Goal: Obtain resource: Download file/media

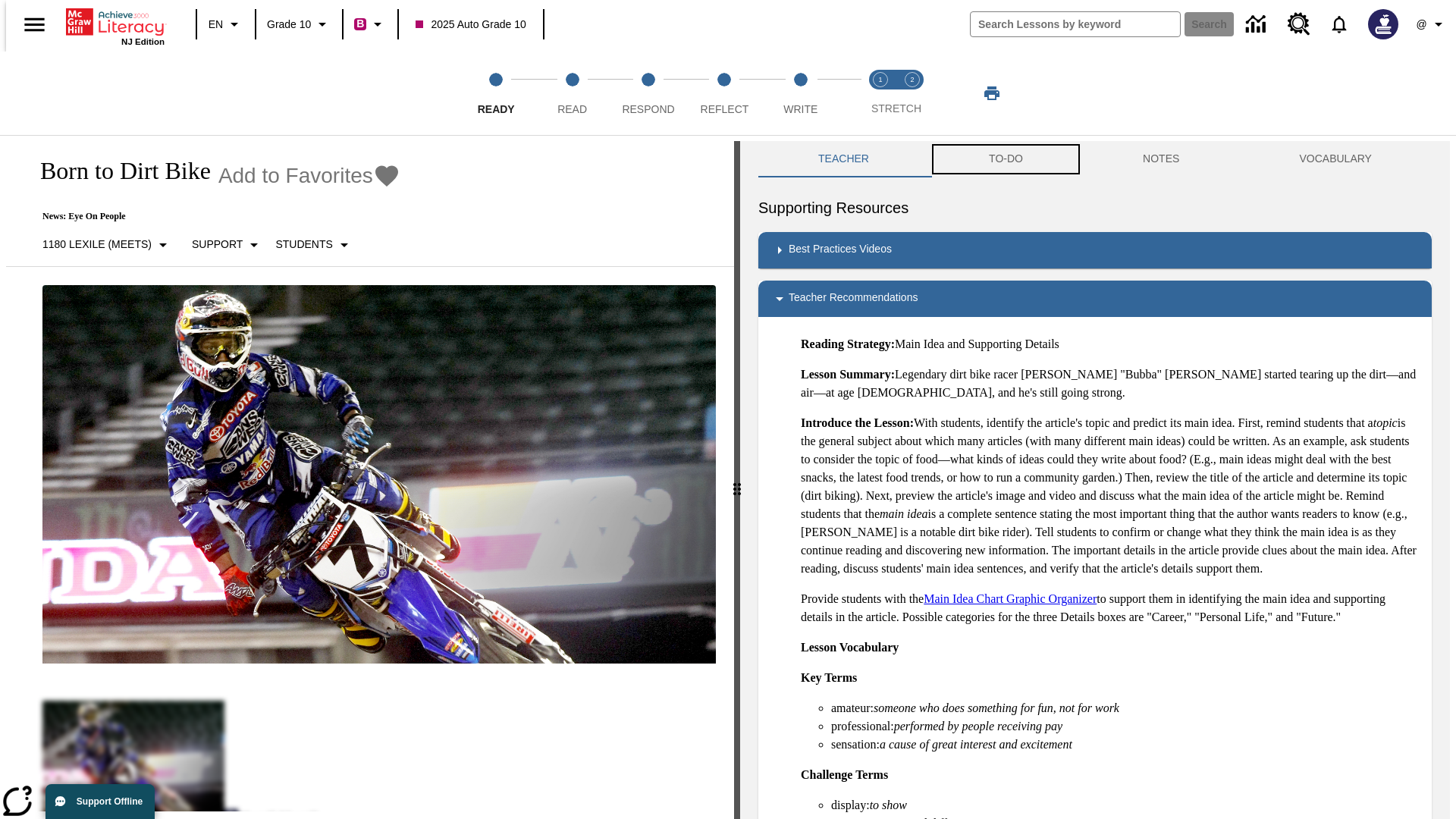
click at [1004, 159] on button "TO-DO" at bounding box center [1006, 159] width 154 height 36
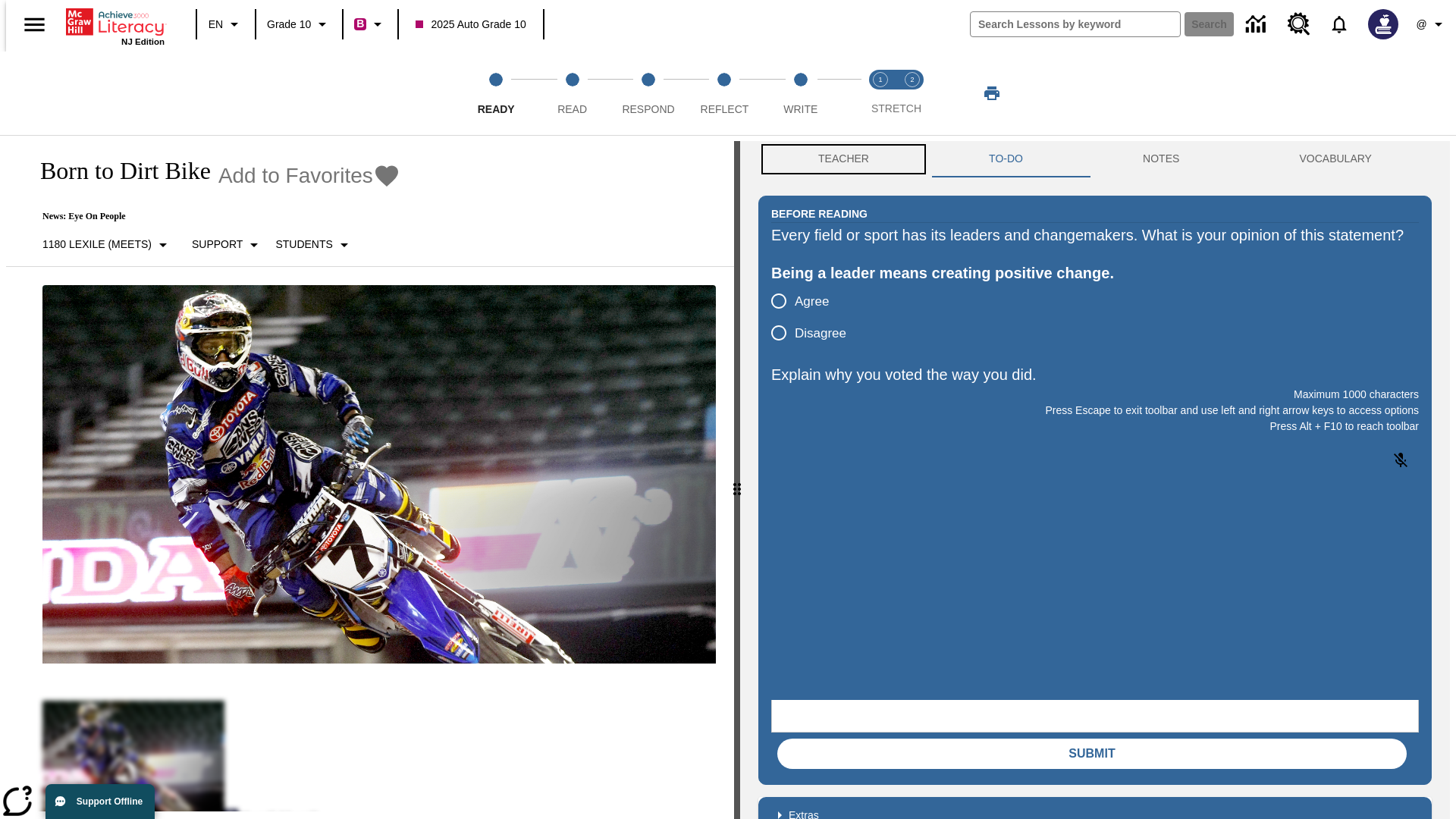
scroll to position [1, 0]
click at [839, 159] on button "Teacher" at bounding box center [844, 158] width 171 height 36
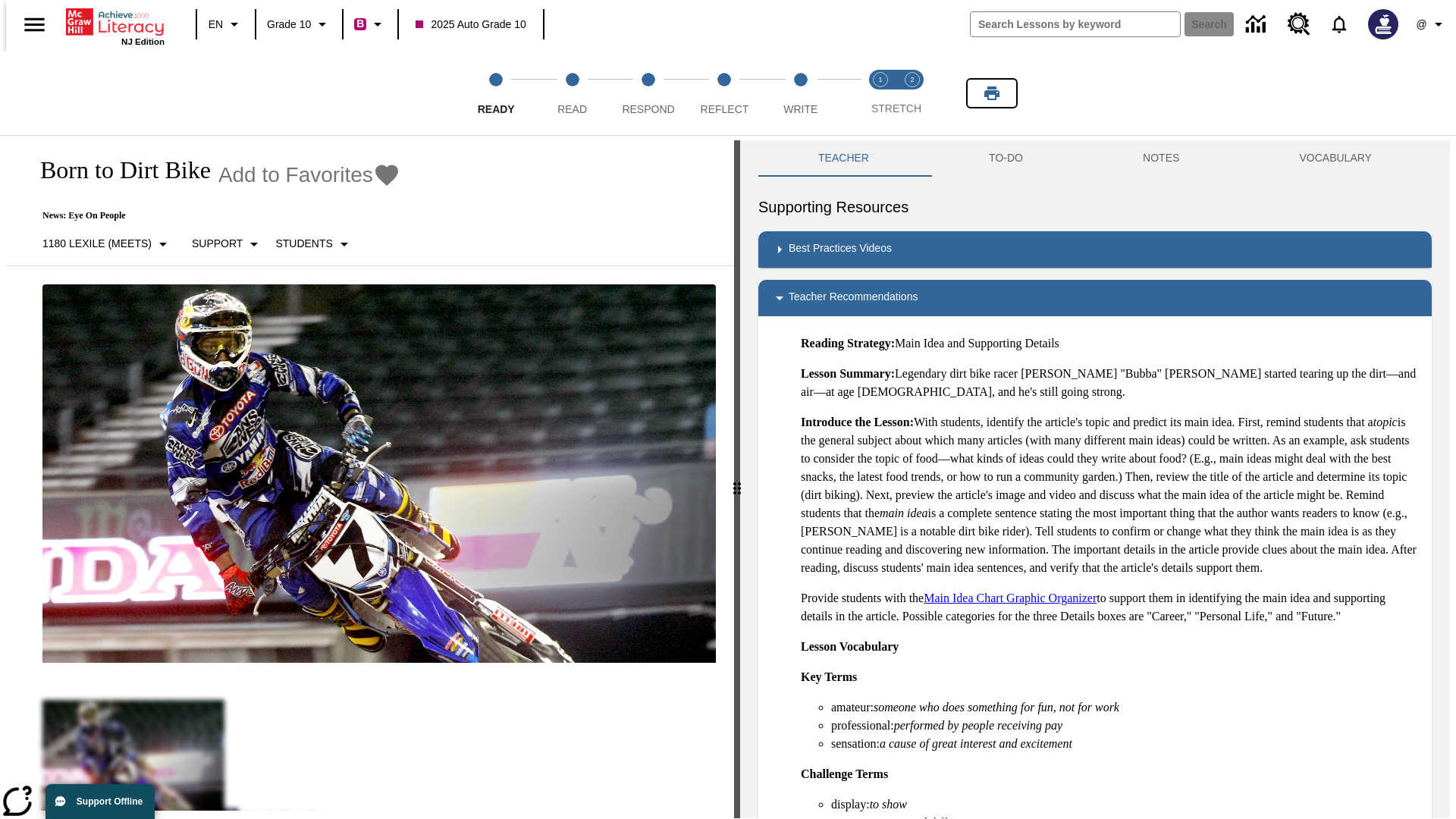
click at [992, 93] on icon "Print" at bounding box center [992, 93] width 15 height 14
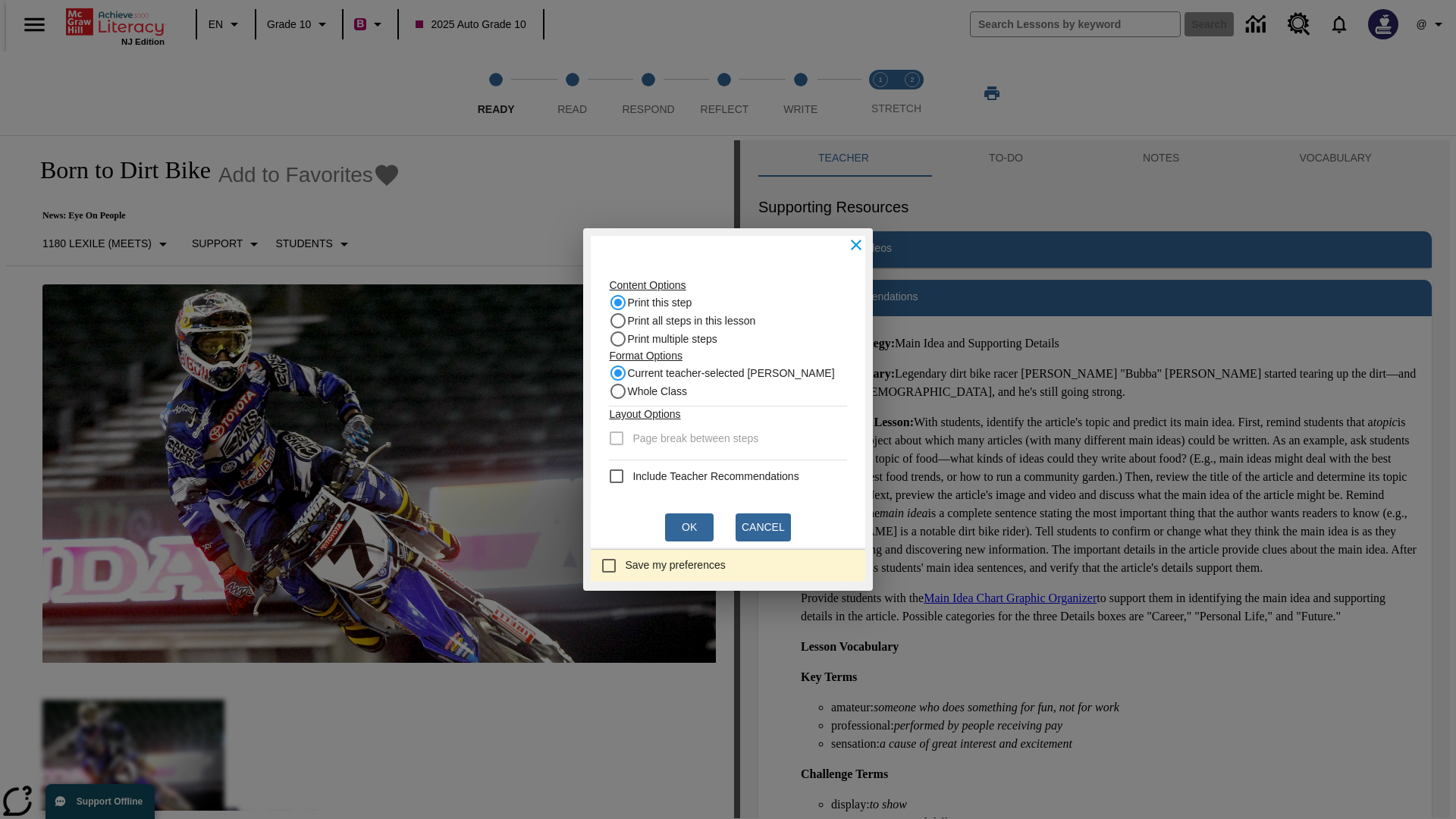
click at [621, 476] on recommendation "Include Teacher Recommendations" at bounding box center [616, 476] width 19 height 19
checkbox recommendation "true"
click at [689, 527] on button "Ok" at bounding box center [689, 527] width 48 height 28
